Goal: Communication & Community: Connect with others

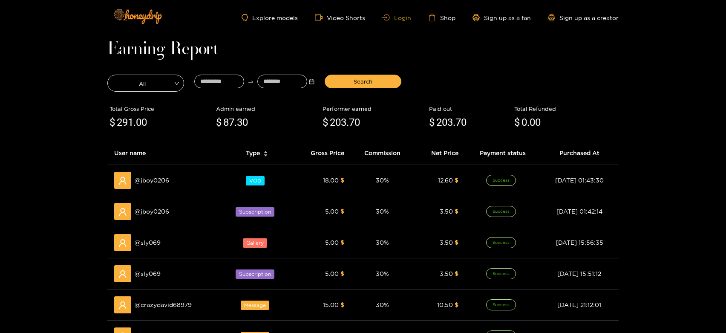
click at [406, 16] on link "Login" at bounding box center [396, 17] width 29 height 6
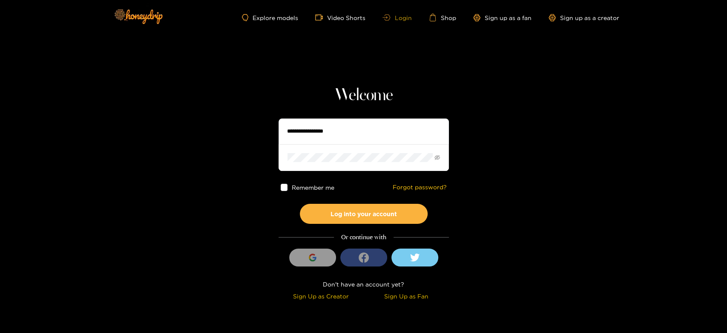
type input "*******"
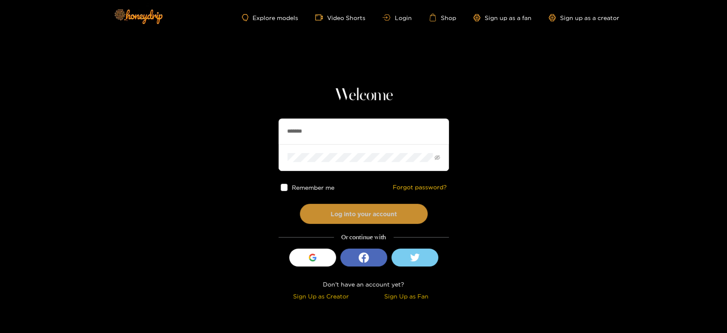
click at [334, 217] on button "Log into your account" at bounding box center [364, 214] width 128 height 20
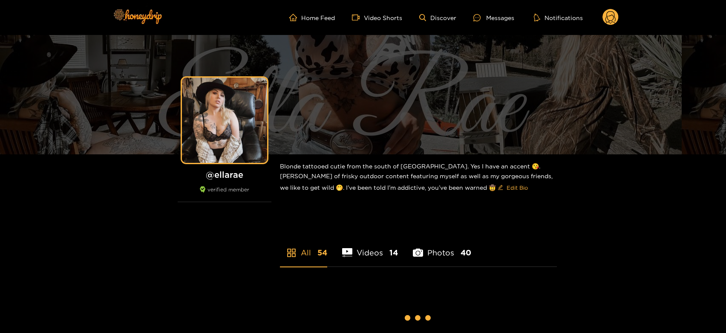
click at [610, 13] on circle at bounding box center [611, 17] width 16 height 16
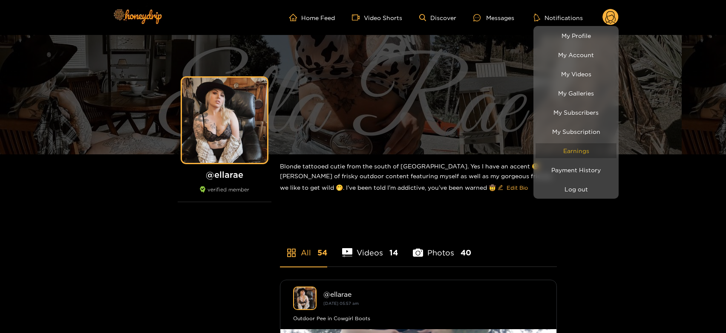
click at [580, 155] on link "Earnings" at bounding box center [576, 150] width 81 height 15
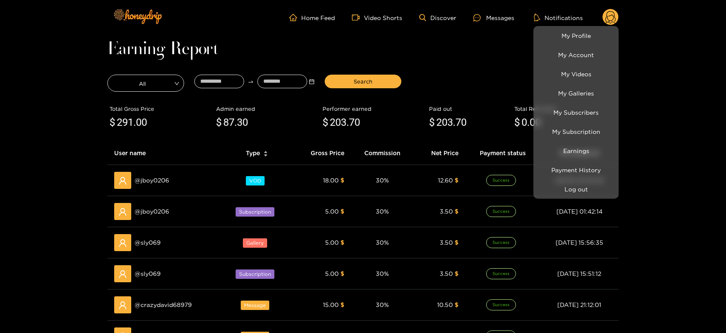
click at [180, 300] on div at bounding box center [363, 166] width 726 height 333
click at [180, 300] on span "@ crazydavid68979" at bounding box center [163, 304] width 57 height 9
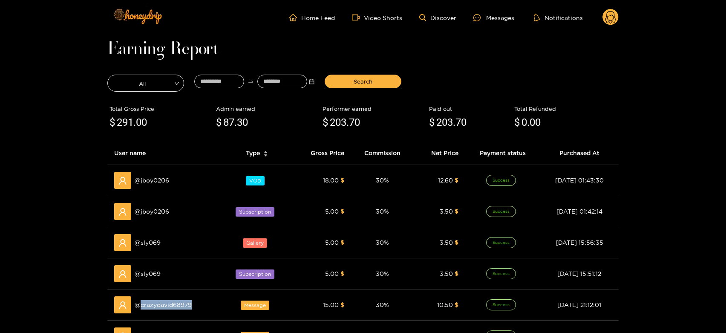
copy span "crazydavid68979"
click at [496, 20] on div "Messages" at bounding box center [493, 18] width 41 height 10
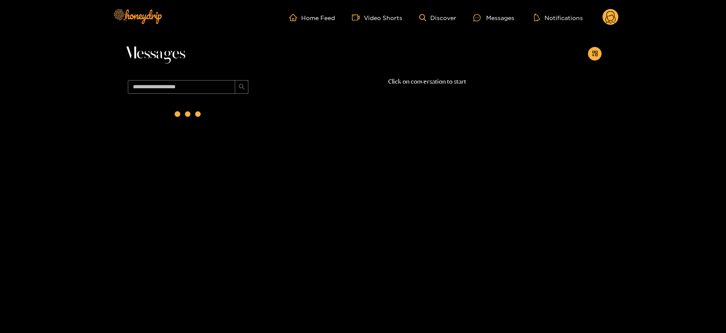
click at [219, 79] on span at bounding box center [188, 87] width 128 height 20
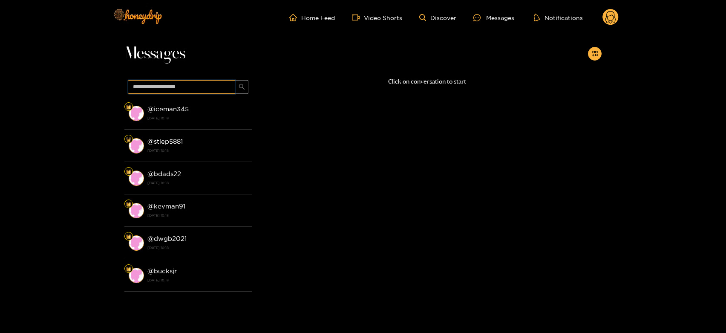
click at [208, 83] on input "text" at bounding box center [181, 87] width 107 height 14
paste input "**********"
type input "**********"
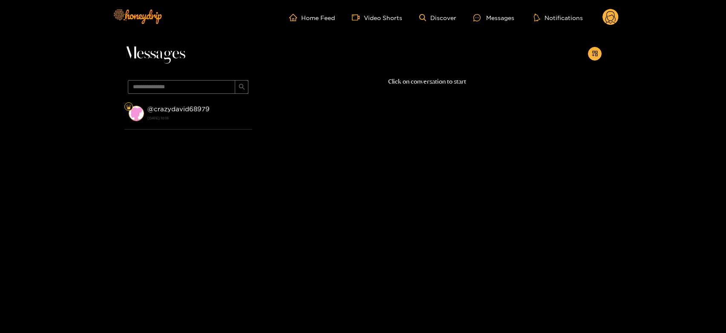
click at [216, 100] on li "@ crazydavid68979 [DATE] 10:18" at bounding box center [188, 113] width 128 height 32
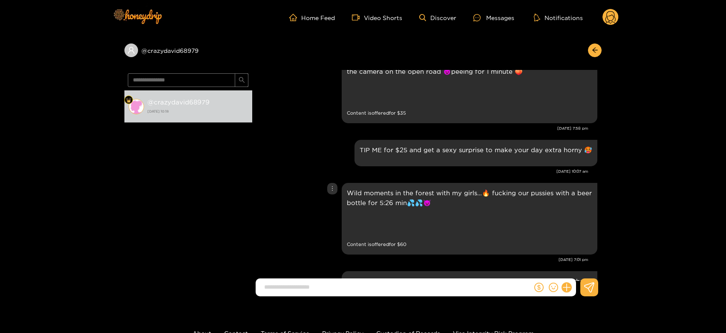
scroll to position [1101, 0]
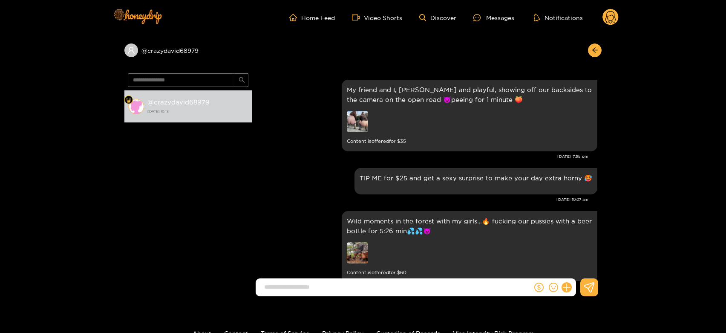
drag, startPoint x: 614, startPoint y: 8, endPoint x: 612, endPoint y: 13, distance: 5.4
click at [612, 13] on div "Home Feed Video Shorts Discover Messages Notifications 0" at bounding box center [362, 17] width 511 height 35
click at [612, 16] on circle at bounding box center [611, 17] width 16 height 16
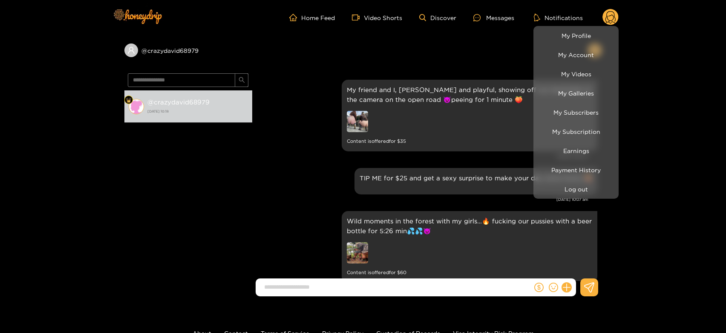
scroll to position [1424, 0]
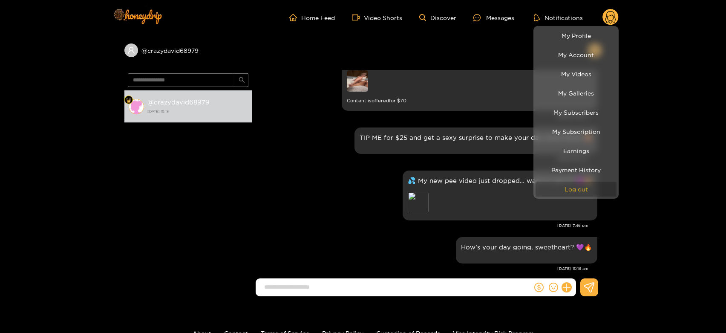
click at [559, 186] on button "Log out" at bounding box center [576, 189] width 81 height 15
